Goal: Task Accomplishment & Management: Complete application form

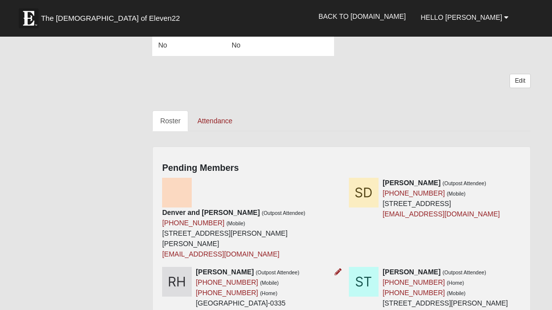
scroll to position [263, 0]
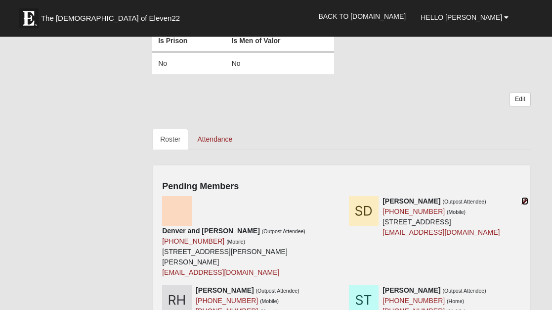
click at [524, 200] on icon at bounding box center [525, 200] width 7 height 7
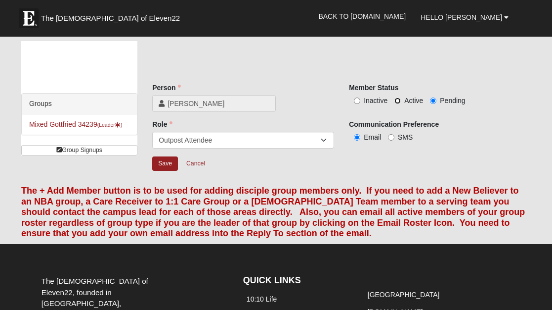
click at [398, 100] on input "Active" at bounding box center [398, 100] width 6 height 6
radio input "true"
click at [167, 162] on input "Save" at bounding box center [165, 163] width 26 height 14
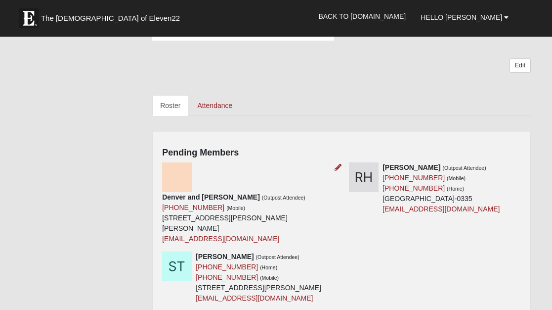
scroll to position [301, 0]
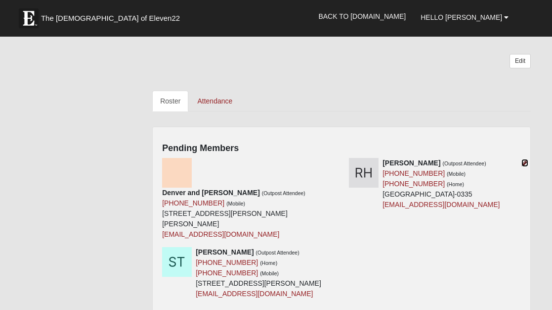
click at [524, 163] on icon at bounding box center [525, 162] width 7 height 7
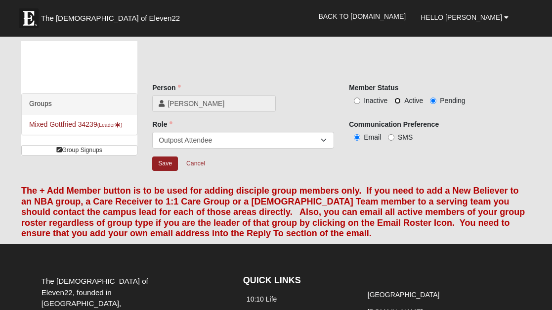
click at [397, 99] on input "Active" at bounding box center [398, 100] width 6 height 6
radio input "true"
click at [165, 161] on input "Save" at bounding box center [165, 163] width 26 height 14
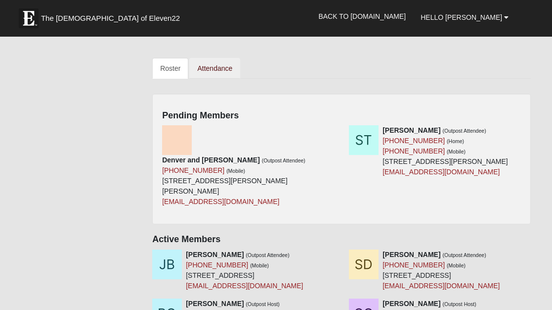
scroll to position [338, 0]
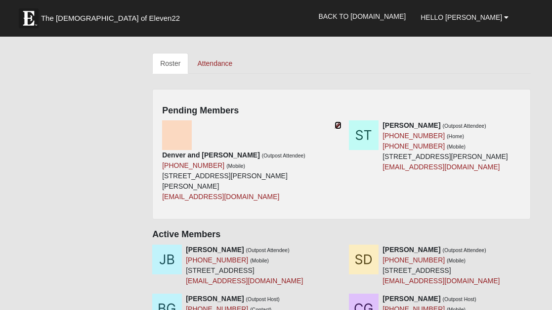
click at [338, 126] on icon at bounding box center [338, 125] width 7 height 7
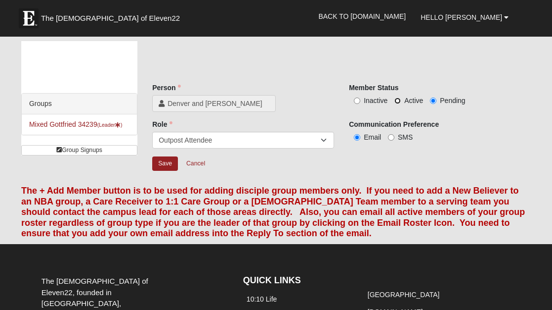
click at [399, 101] on input "Active" at bounding box center [398, 100] width 6 height 6
radio input "true"
click at [170, 164] on input "Save" at bounding box center [165, 163] width 26 height 14
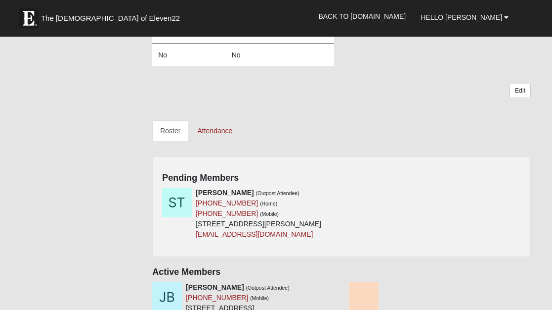
scroll to position [272, 0]
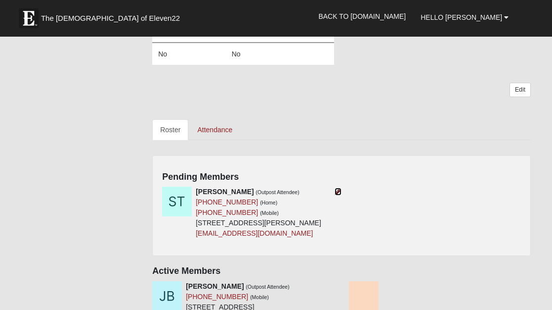
click at [337, 192] on icon at bounding box center [338, 191] width 7 height 7
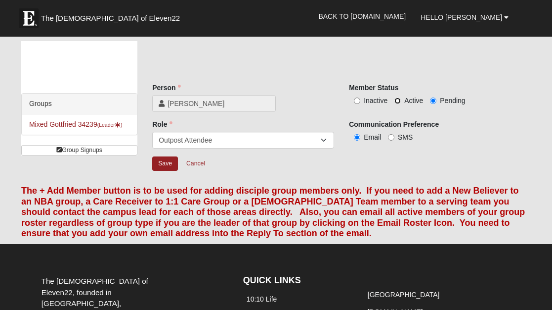
click at [398, 100] on input "Active" at bounding box center [398, 100] width 6 height 6
radio input "true"
click at [168, 162] on input "Save" at bounding box center [165, 163] width 26 height 14
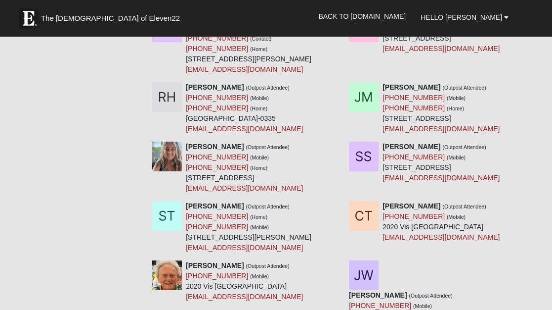
scroll to position [581, 0]
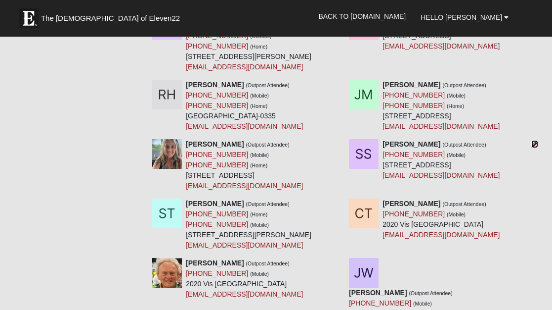
click at [536, 140] on icon at bounding box center [535, 143] width 7 height 7
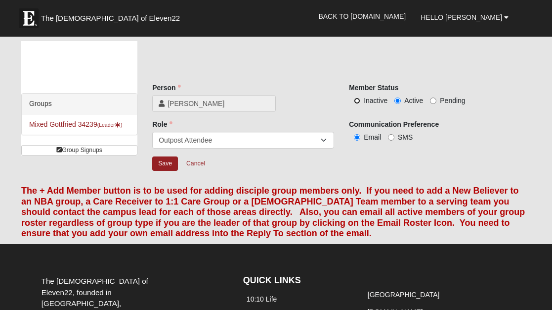
click at [356, 101] on input "Inactive" at bounding box center [357, 100] width 6 height 6
radio input "true"
click at [165, 162] on input "Save" at bounding box center [165, 163] width 26 height 14
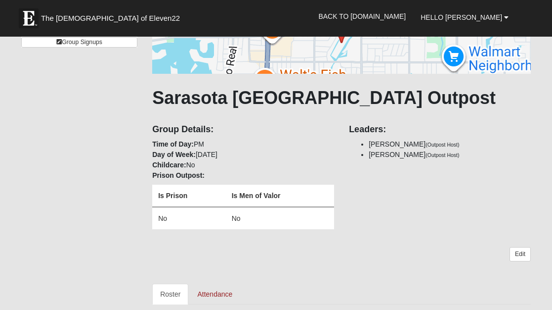
scroll to position [130, 0]
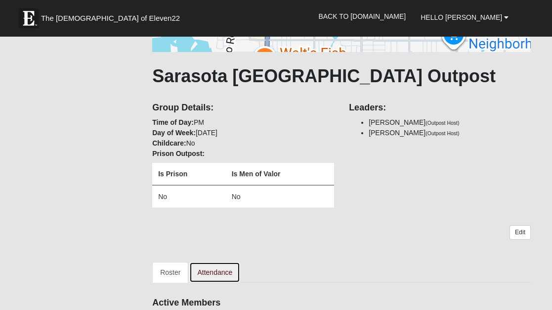
click at [216, 271] on link "Attendance" at bounding box center [214, 272] width 51 height 21
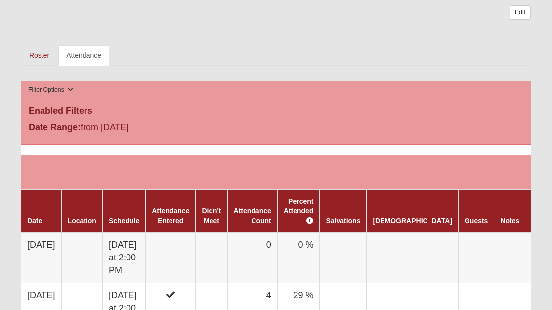
scroll to position [350, 0]
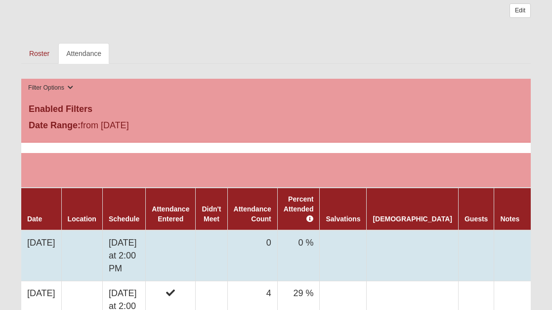
click at [227, 259] on td at bounding box center [212, 255] width 32 height 51
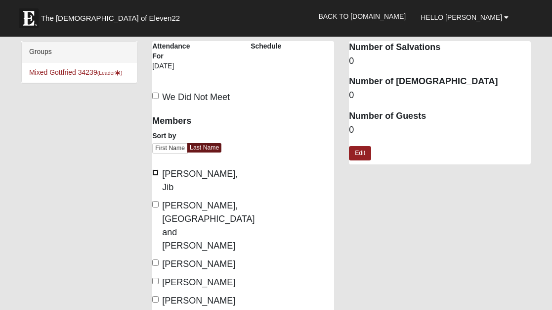
click at [157, 174] on input "[PERSON_NAME], Jib" at bounding box center [155, 172] width 6 height 6
checkbox input "true"
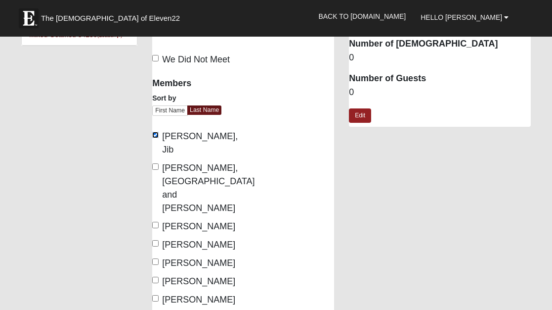
scroll to position [46, 0]
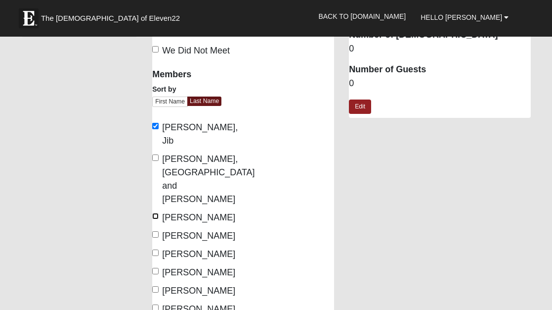
click at [156, 213] on input "[PERSON_NAME]" at bounding box center [155, 216] width 6 height 6
checkbox input "true"
click at [155, 231] on input "[PERSON_NAME]" at bounding box center [155, 234] width 6 height 6
checkbox input "true"
click at [155, 249] on input "[PERSON_NAME]" at bounding box center [155, 252] width 6 height 6
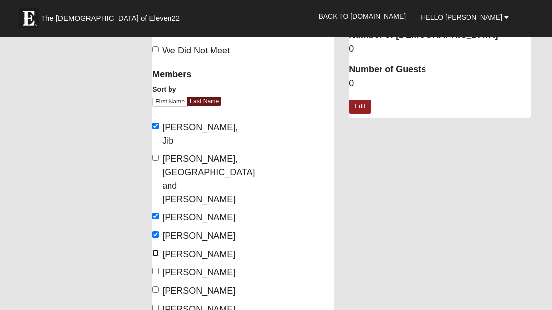
checkbox input "true"
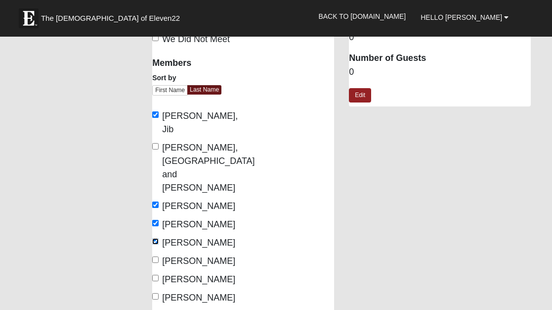
scroll to position [59, 0]
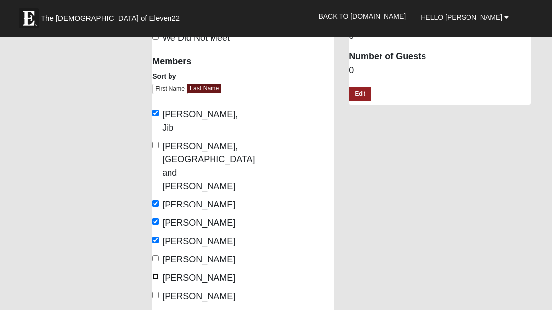
click at [154, 273] on input "[PERSON_NAME]" at bounding box center [155, 276] width 6 height 6
checkbox input "true"
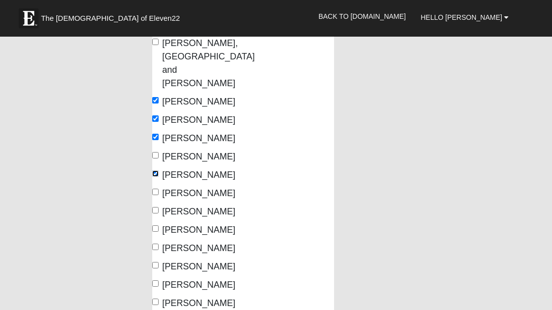
scroll to position [163, 0]
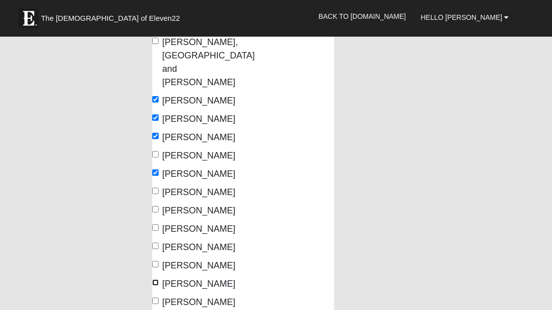
click at [157, 279] on input "[PERSON_NAME]" at bounding box center [155, 282] width 6 height 6
checkbox input "true"
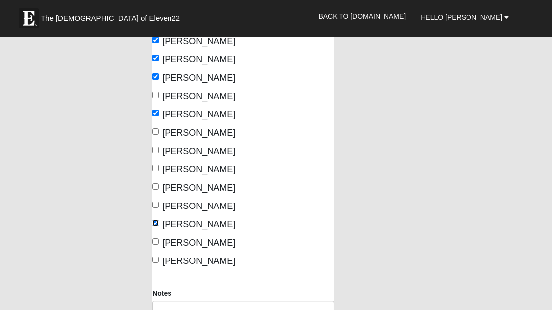
scroll to position [226, 0]
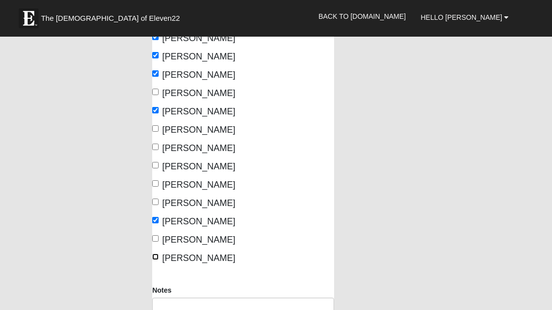
click at [155, 253] on input "[PERSON_NAME]" at bounding box center [155, 256] width 6 height 6
checkbox input "true"
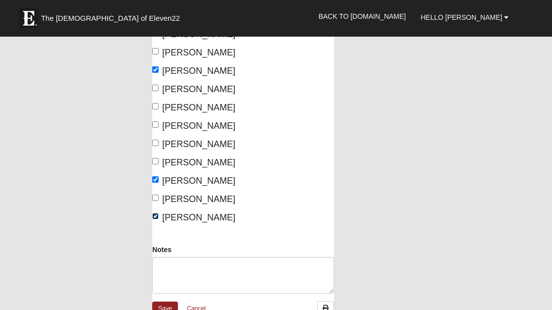
scroll to position [269, 0]
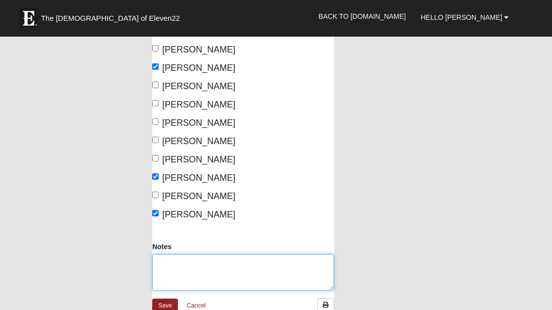
click at [168, 254] on textarea "Notes" at bounding box center [243, 272] width 182 height 37
type textarea "J"
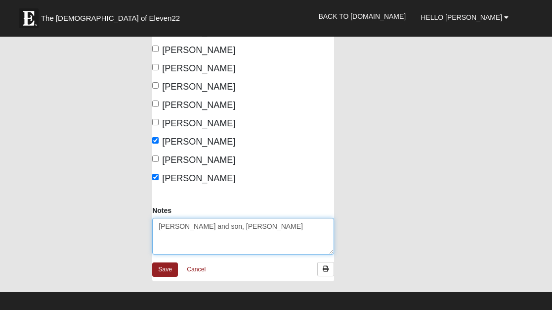
scroll to position [310, 0]
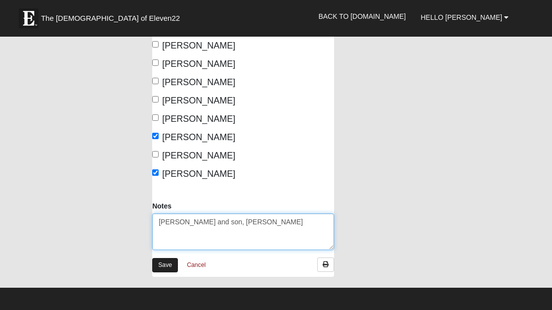
type textarea "[PERSON_NAME] and son, [PERSON_NAME]"
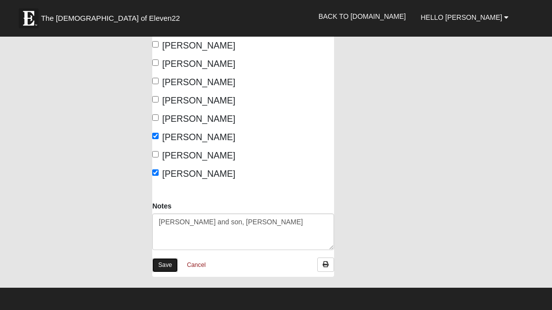
click at [166, 258] on link "Save" at bounding box center [165, 265] width 26 height 14
